Goal: Transaction & Acquisition: Book appointment/travel/reservation

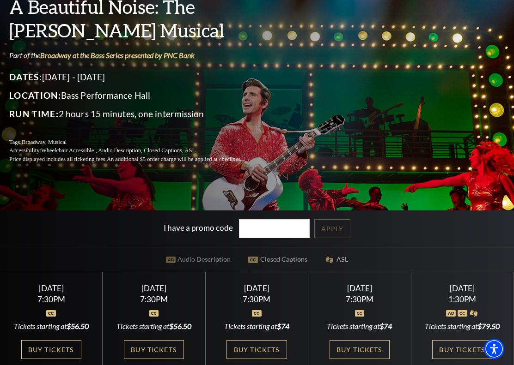
scroll to position [98, 0]
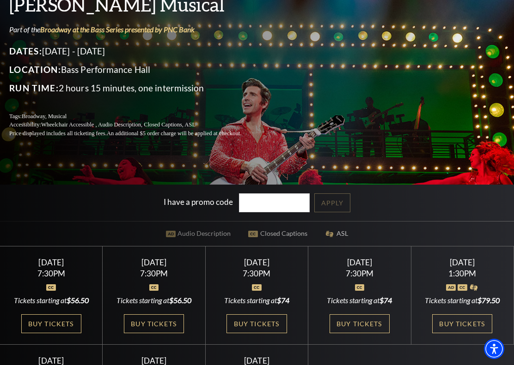
click at [25, 176] on div "Performing Arts Fort Worth Presents A Beautiful Noise: The Neil Diamond Musical…" at bounding box center [257, 167] width 514 height 551
click at [246, 286] on link "Buy Tickets" at bounding box center [256, 324] width 60 height 19
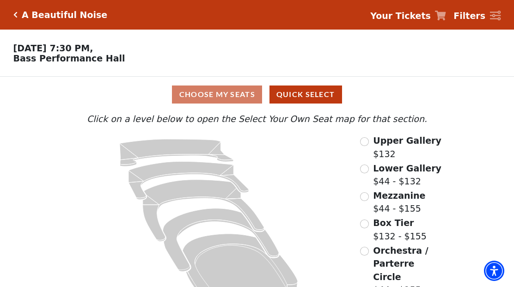
scroll to position [23, 0]
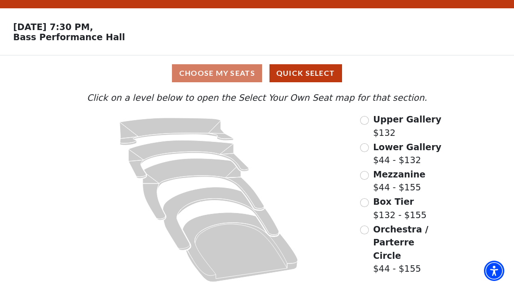
click at [366, 178] on input "Mezzanine$44 - $155\a" at bounding box center [364, 175] width 9 height 9
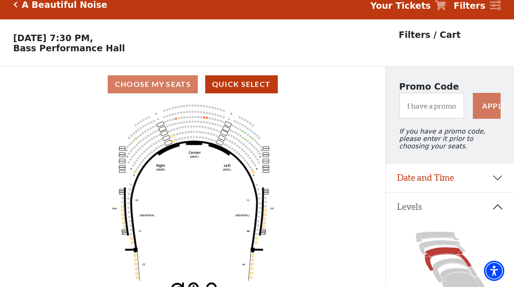
scroll to position [43, 0]
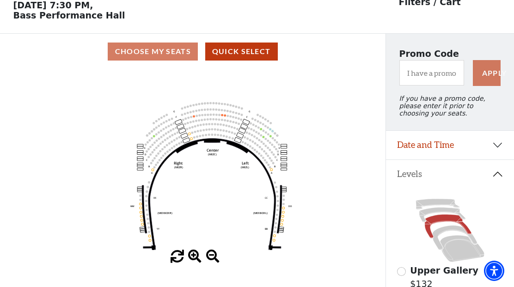
click at [147, 51] on div "Choose My Seats Quick Select" at bounding box center [192, 51] width 385 height 18
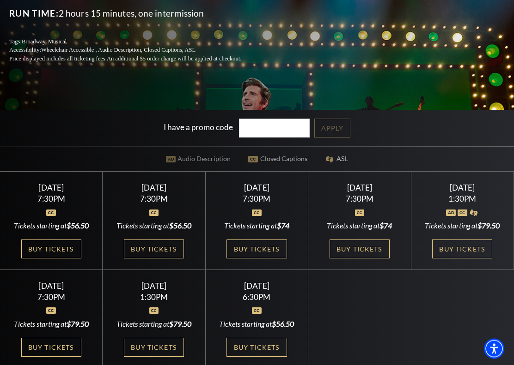
scroll to position [173, 0]
click at [49, 249] on link "Buy Tickets" at bounding box center [51, 249] width 60 height 19
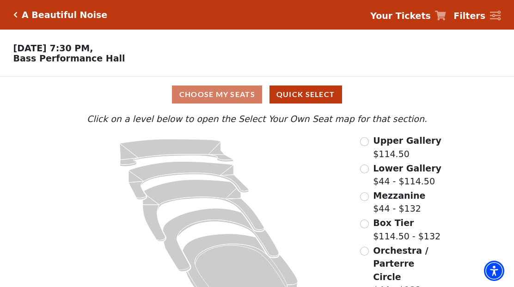
click at [182, 188] on icon "Mezzanine - Seats Available: 22" at bounding box center [203, 211] width 121 height 62
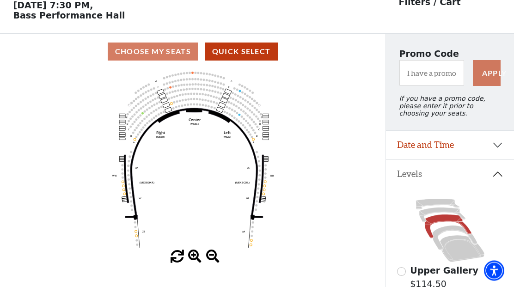
scroll to position [43, 0]
click at [79, 157] on icon "Center (MEZC) Right (MEZR) Left (MEZL) (MEXBOXR) (MEXBOXL) XX WW CC DD YY BB ZZ…" at bounding box center [192, 159] width 347 height 181
click at [236, 50] on button "Quick Select" at bounding box center [241, 51] width 73 height 18
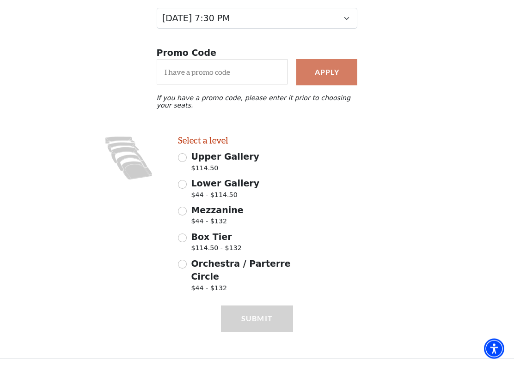
scroll to position [137, 0]
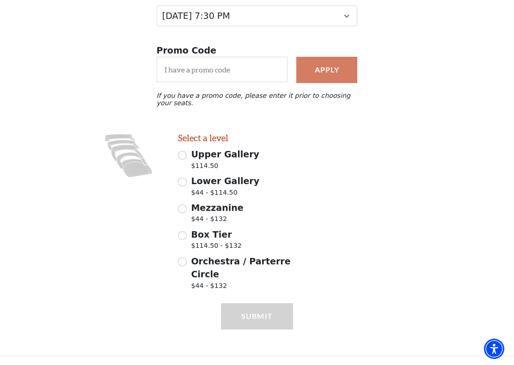
click at [185, 186] on input "Lower Gallery $44 - $114.50" at bounding box center [182, 182] width 9 height 9
radio input "true"
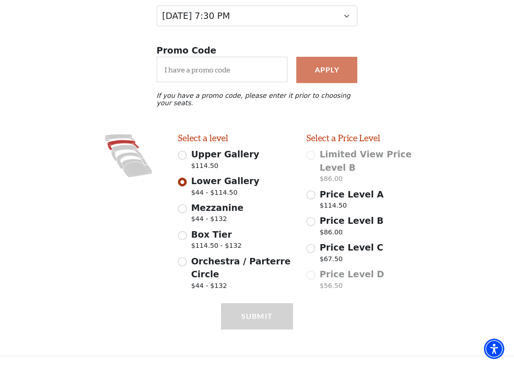
click at [182, 213] on input "Mezzanine $44 - $132" at bounding box center [182, 209] width 9 height 9
radio input "true"
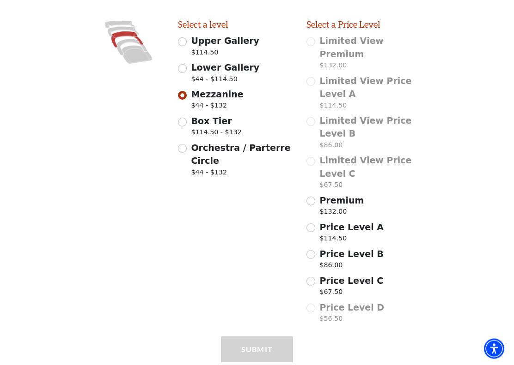
scroll to position [268, 0]
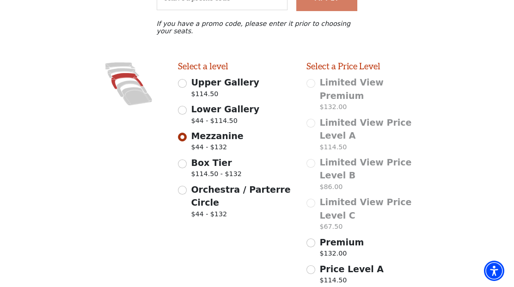
click at [186, 188] on input "Orchestra / Parterre Circle $44 - $132" at bounding box center [182, 190] width 9 height 9
radio input "true"
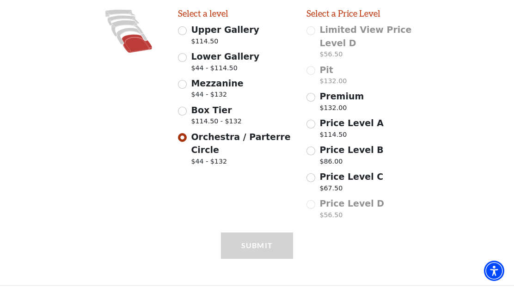
scroll to position [268, 0]
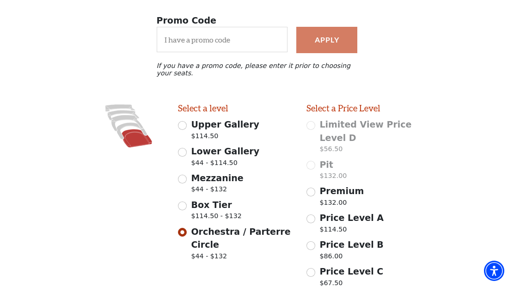
click at [186, 207] on input "Box Tier $114.50 - $132" at bounding box center [182, 205] width 9 height 9
radio input "true"
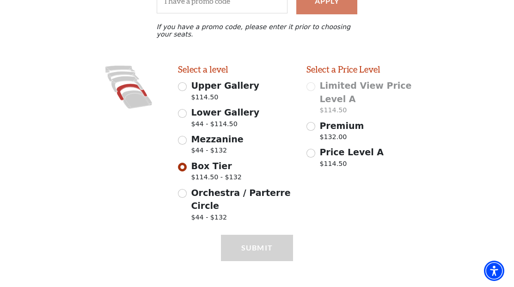
scroll to position [216, 0]
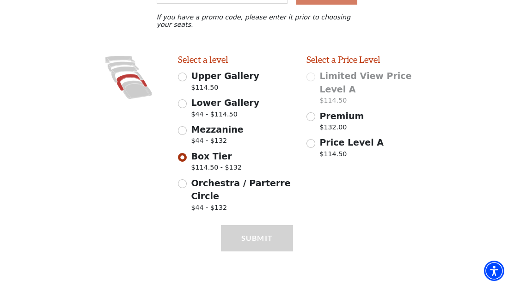
click at [192, 134] on span "Mezzanine" at bounding box center [217, 129] width 52 height 10
click at [187, 135] on input "Mezzanine $44 - $132" at bounding box center [182, 130] width 9 height 9
radio input "true"
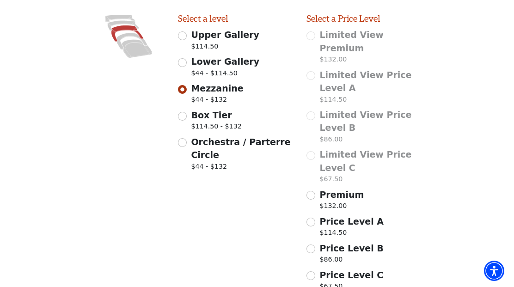
scroll to position [273, 0]
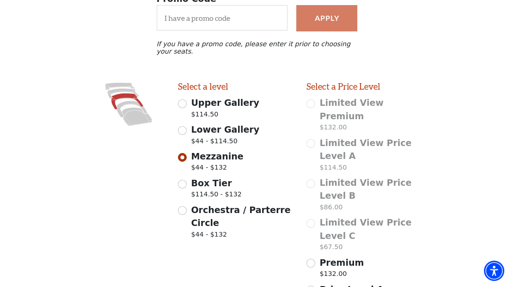
click at [191, 134] on span "Lower Gallery" at bounding box center [225, 129] width 68 height 10
click at [187, 135] on input "Lower Gallery $44 - $114.50" at bounding box center [182, 130] width 9 height 9
radio input "true"
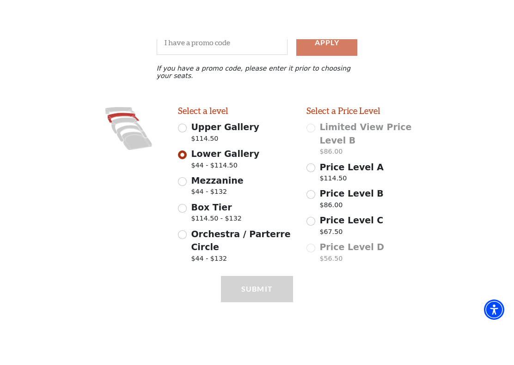
scroll to position [137, 0]
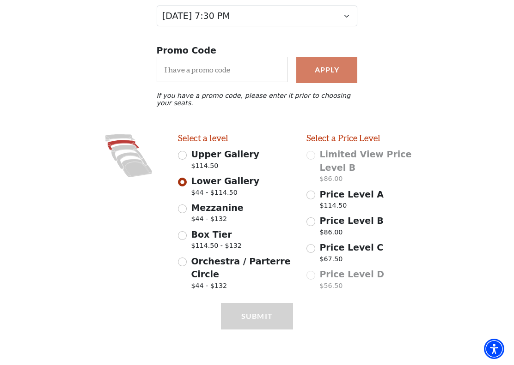
click at [186, 156] on input "Upper Gallery $114.50" at bounding box center [182, 155] width 9 height 9
radio input "true"
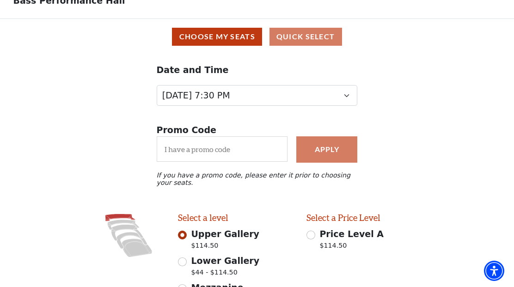
scroll to position [0, 0]
